Goal: Task Accomplishment & Management: Manage account settings

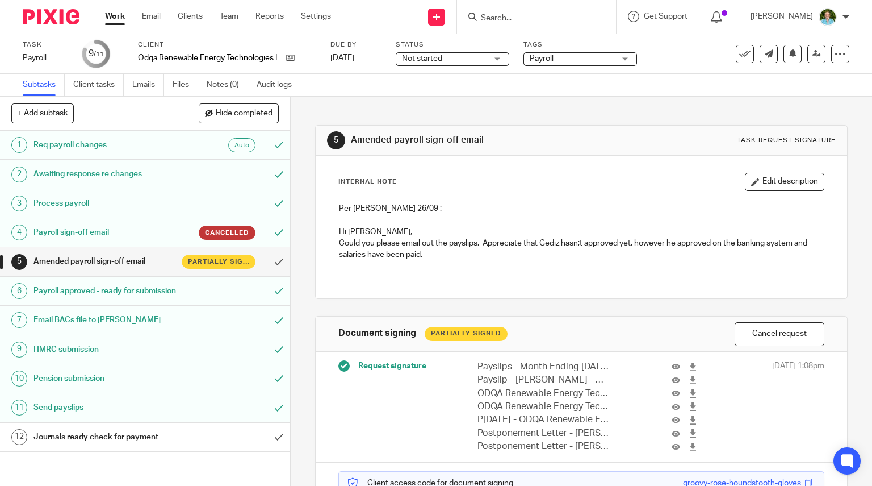
click at [519, 21] on input "Search" at bounding box center [531, 19] width 102 height 10
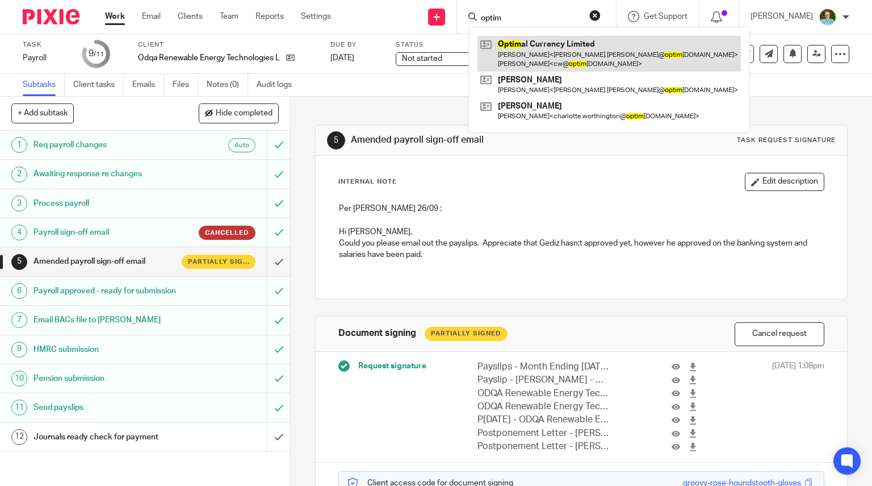
type input "optim"
click at [530, 41] on link at bounding box center [610, 53] width 264 height 35
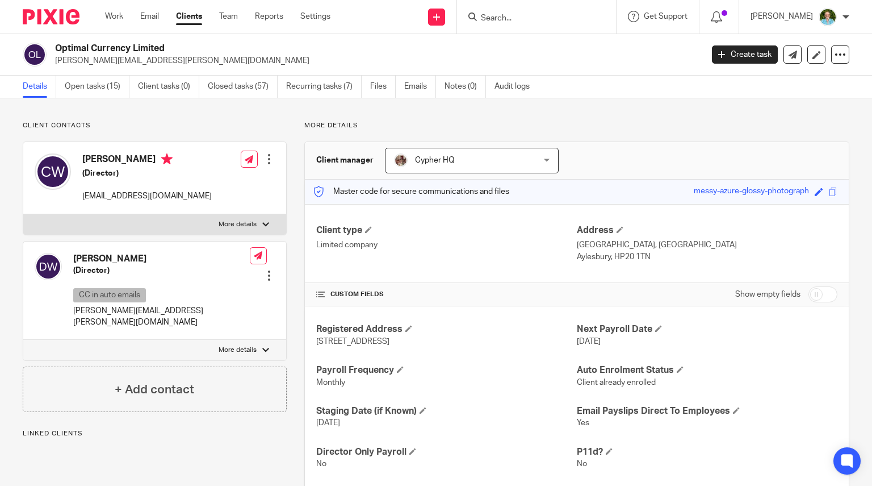
click at [98, 78] on link "Open tasks (15)" at bounding box center [97, 87] width 65 height 22
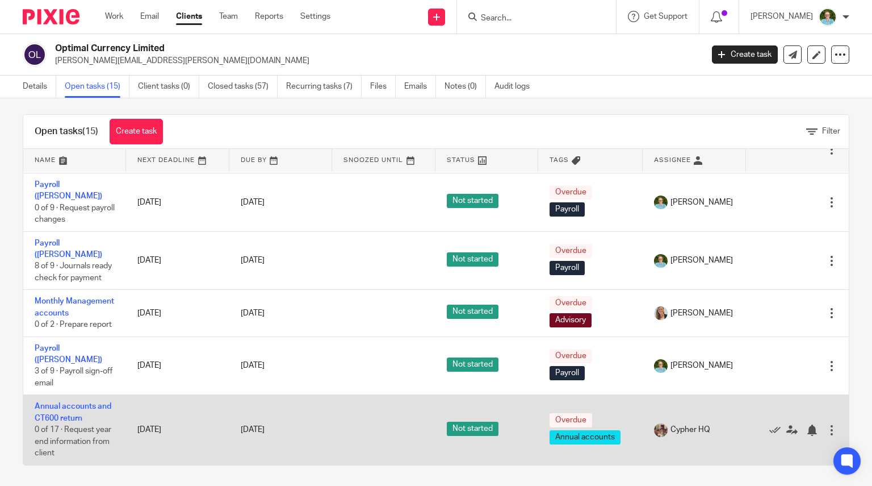
scroll to position [8, 0]
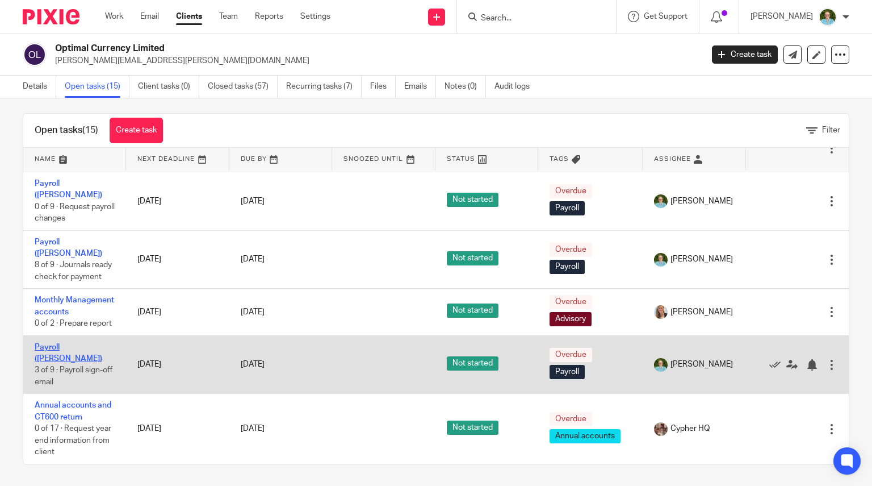
click at [53, 356] on link "Payroll (Louise)" at bounding box center [69, 352] width 68 height 19
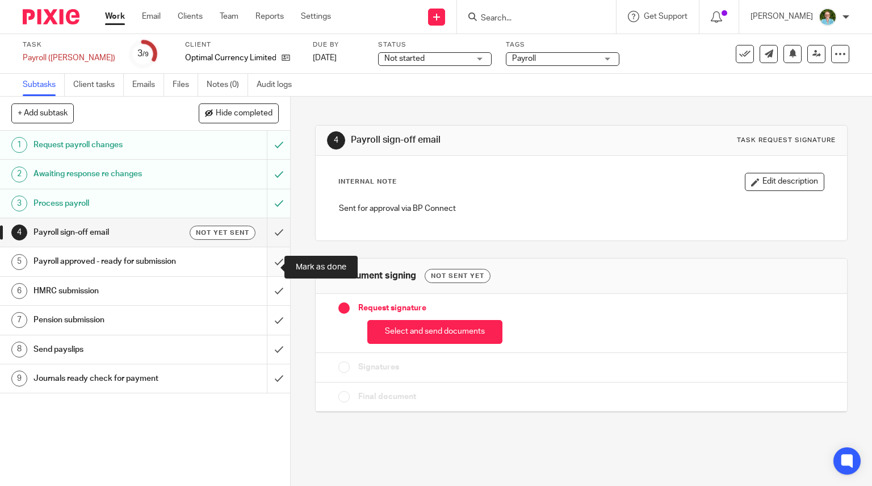
click at [262, 262] on input "submit" at bounding box center [145, 261] width 290 height 28
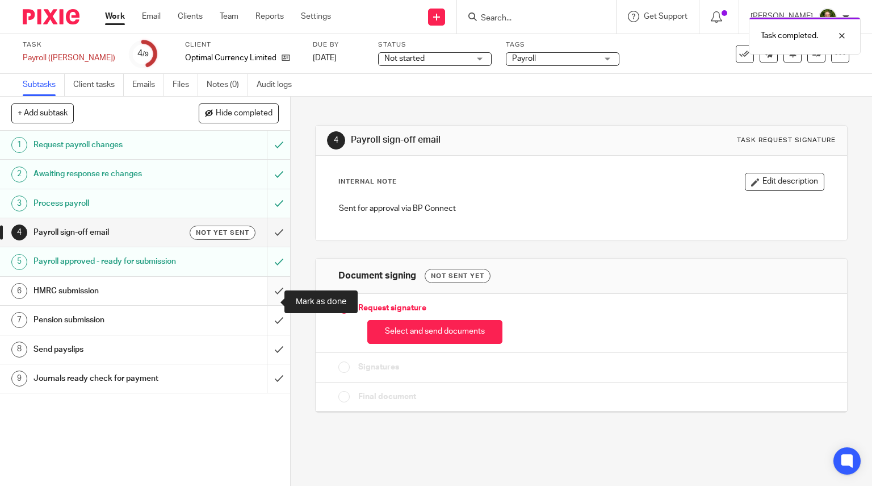
click at [268, 302] on input "submit" at bounding box center [145, 291] width 290 height 28
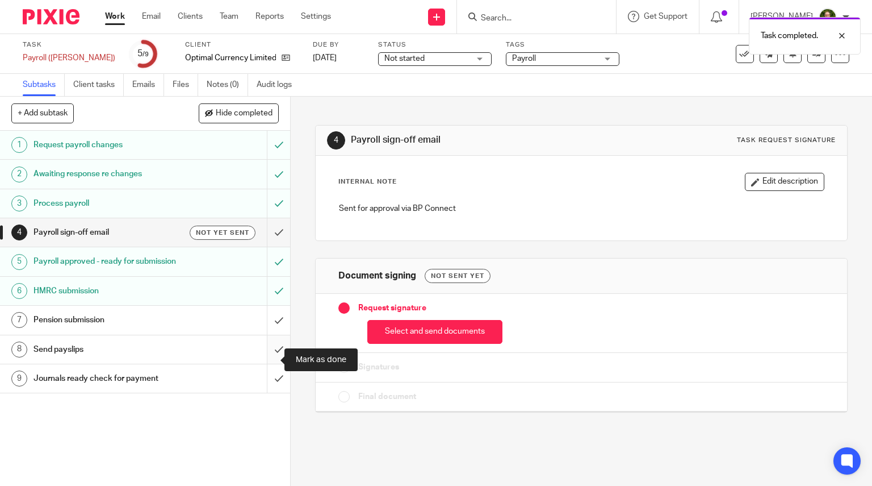
click at [268, 358] on input "submit" at bounding box center [145, 349] width 290 height 28
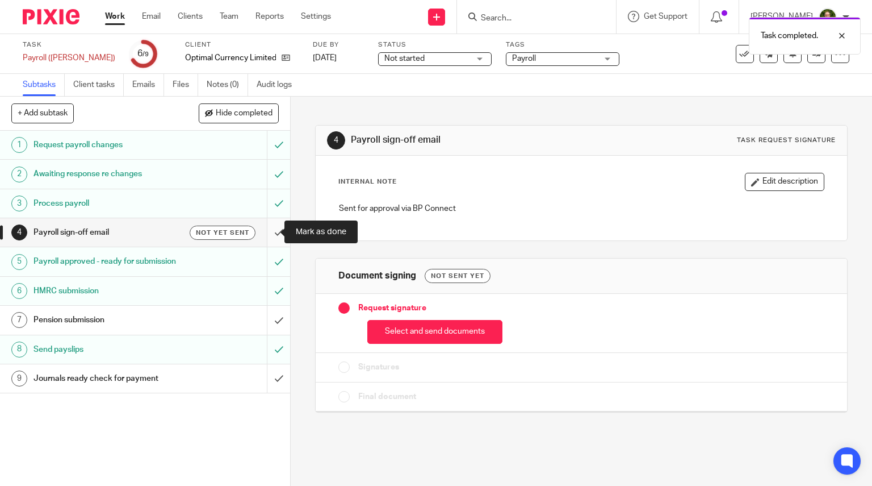
click at [267, 231] on input "submit" at bounding box center [145, 232] width 290 height 28
click at [745, 188] on button "Edit description" at bounding box center [785, 182] width 80 height 18
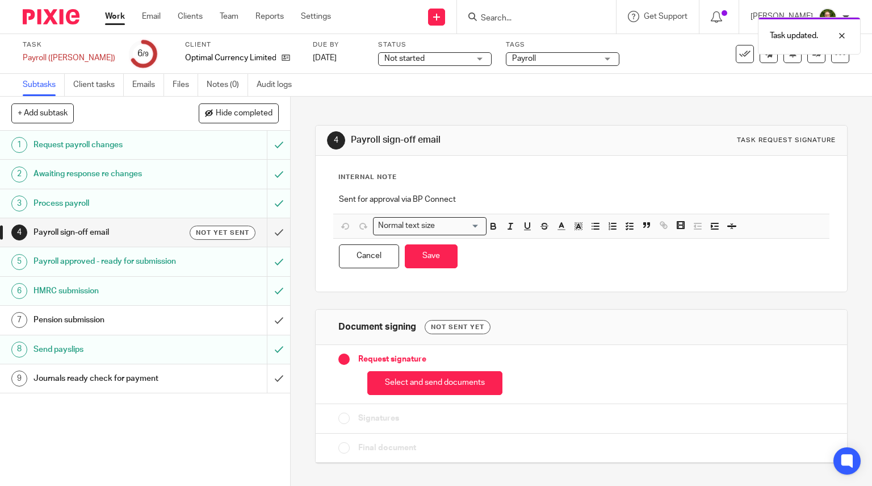
click at [553, 215] on div "Normal text size Loading... Remove Edit Insert new video Copy and paste the vid…" at bounding box center [581, 226] width 497 height 24
click at [543, 205] on div "Sent for approval via BP Connect" at bounding box center [581, 201] width 497 height 26
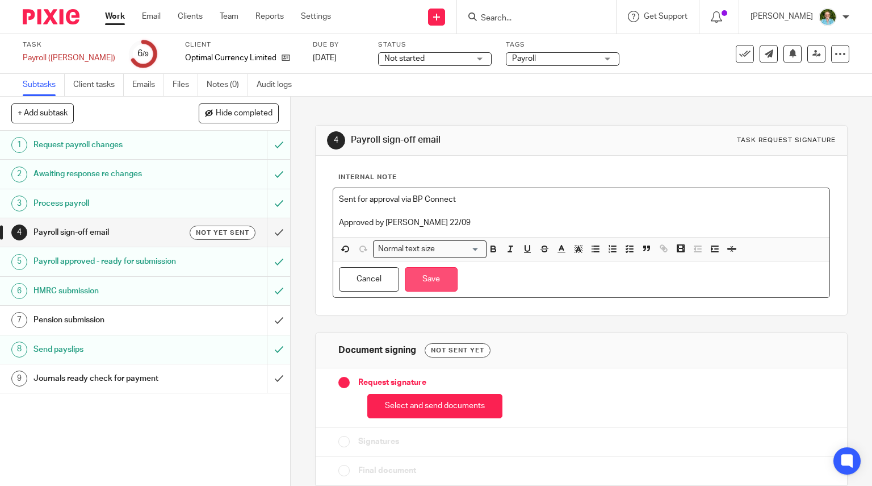
click at [432, 269] on button "Save" at bounding box center [431, 279] width 53 height 24
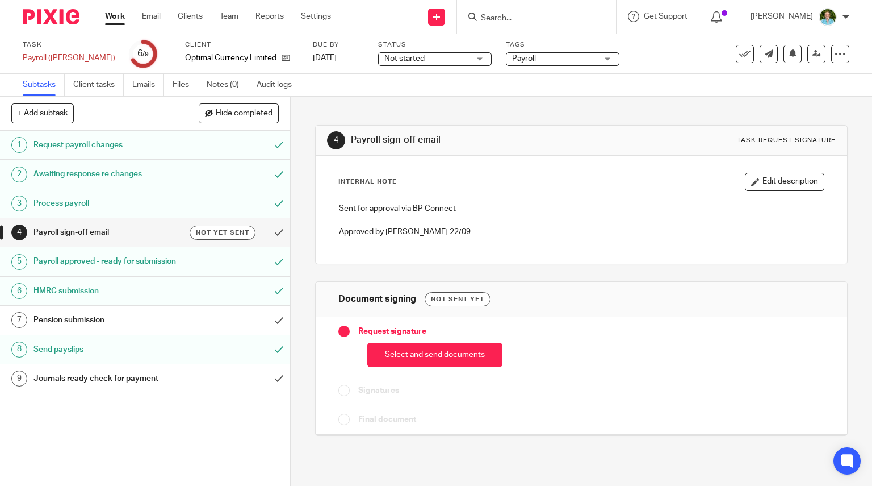
click at [49, 14] on img at bounding box center [51, 16] width 57 height 15
